Goal: Task Accomplishment & Management: Use online tool/utility

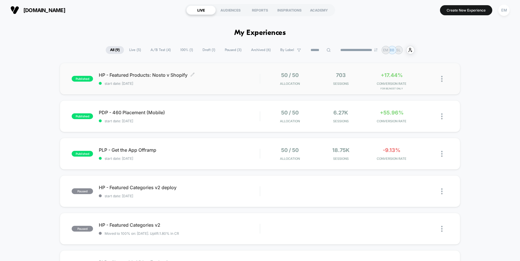
click at [227, 82] on span "start date: [DATE]" at bounding box center [179, 83] width 161 height 4
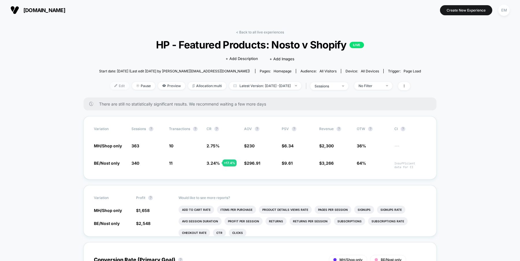
click at [110, 88] on span "Edit" at bounding box center [119, 86] width 19 height 8
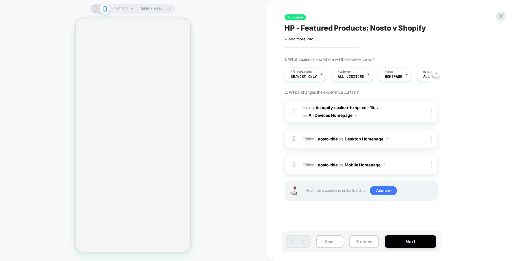
scroll to position [0, 0]
click at [224, 82] on div "HOMEPAGE Theme: MAIN" at bounding box center [133, 131] width 266 height 250
click at [433, 137] on div at bounding box center [433, 139] width 10 height 6
click at [425, 155] on div "Delete" at bounding box center [431, 153] width 51 height 16
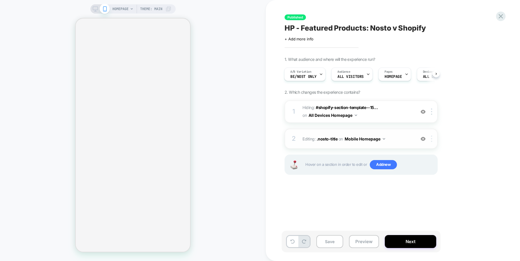
click at [433, 141] on div at bounding box center [433, 139] width 10 height 6
click at [426, 156] on div "Delete" at bounding box center [431, 153] width 51 height 16
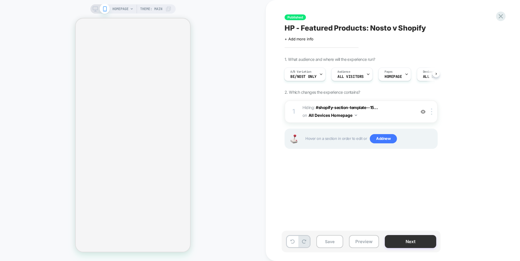
click at [407, 240] on button "Next" at bounding box center [410, 241] width 51 height 13
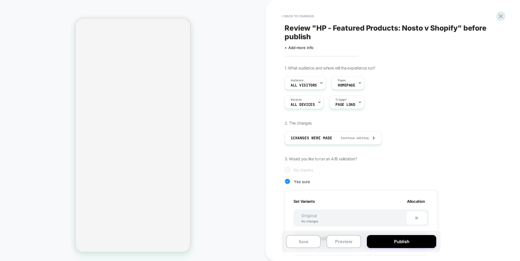
click at [407, 240] on button "Publish" at bounding box center [401, 241] width 69 height 13
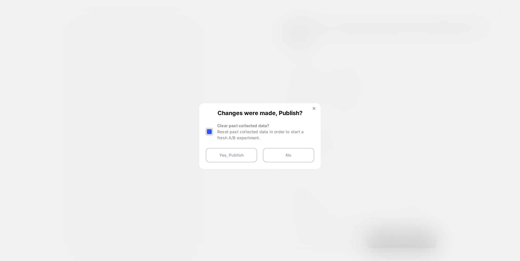
click at [210, 132] on div at bounding box center [209, 131] width 7 height 7
click at [230, 155] on button "Yes, Publish" at bounding box center [231, 155] width 51 height 14
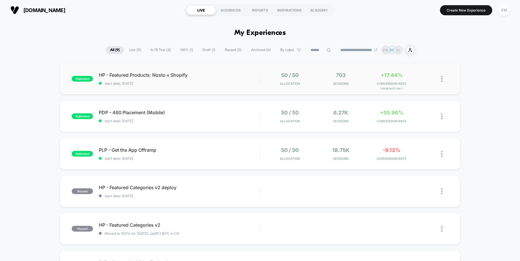
click at [441, 81] on img at bounding box center [441, 79] width 1 height 6
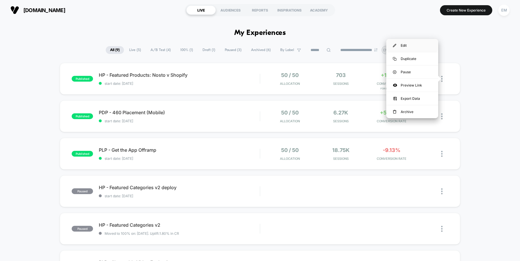
click at [412, 46] on div "Edit" at bounding box center [412, 45] width 52 height 13
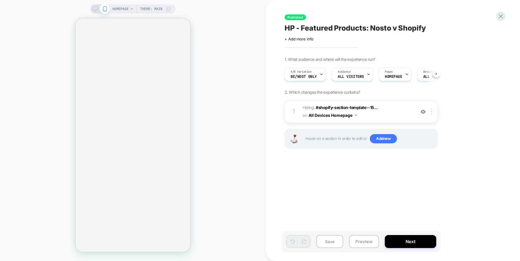
scroll to position [0, 0]
click at [502, 15] on icon at bounding box center [501, 16] width 4 height 4
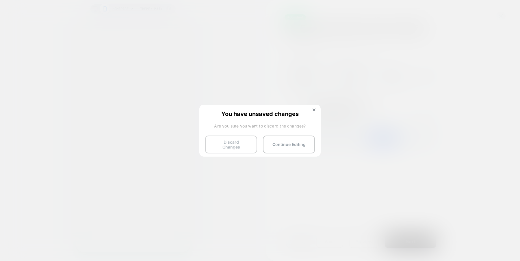
click at [240, 143] on button "Discard Changes" at bounding box center [231, 145] width 52 height 18
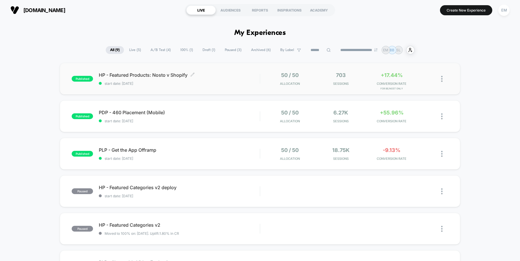
click at [155, 78] on div "HP - Featured Products: Nosto v Shopify Click to edit experience details Click …" at bounding box center [179, 79] width 161 height 14
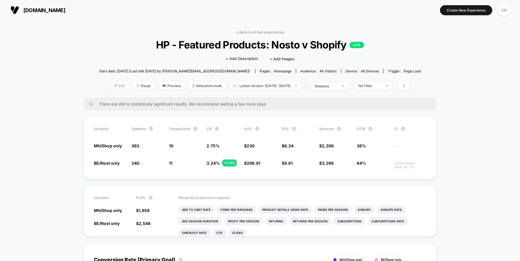
click at [110, 87] on span "Edit" at bounding box center [119, 86] width 19 height 8
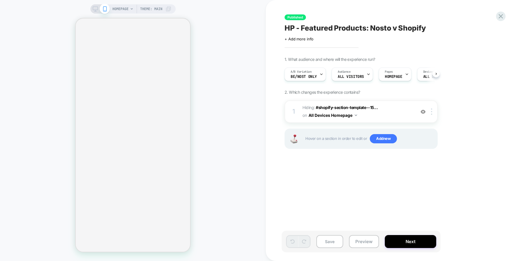
scroll to position [0, 0]
